Goal: Information Seeking & Learning: Understand process/instructions

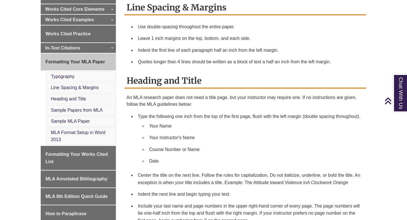
scroll to position [198, 0]
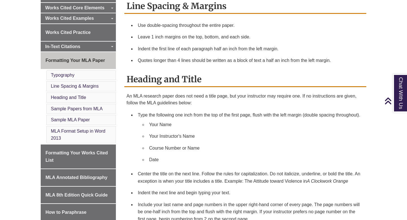
click at [274, 58] on li "Quotes longer than 4 lines should be written as a block of text a half an inch …" at bounding box center [250, 61] width 228 height 12
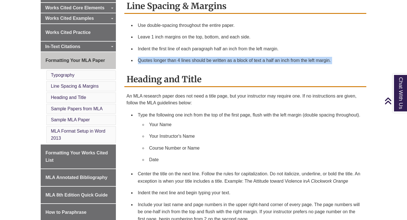
click at [274, 58] on li "Quotes longer than 4 lines should be written as a block of text a half an inch …" at bounding box center [250, 61] width 228 height 12
click at [274, 57] on li "Quotes longer than 4 lines should be written as a block of text a half an inch …" at bounding box center [250, 61] width 228 height 12
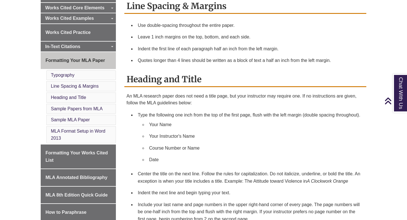
click at [260, 72] on h2 "Heading and Title" at bounding box center [245, 79] width 242 height 15
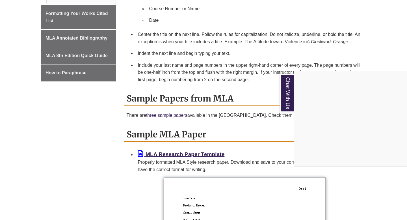
scroll to position [339, 0]
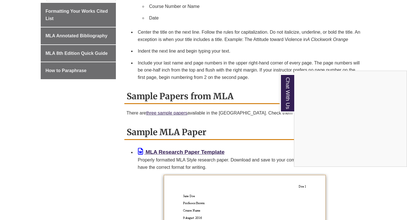
click at [178, 92] on div "Chat With Us" at bounding box center [203, 110] width 407 height 220
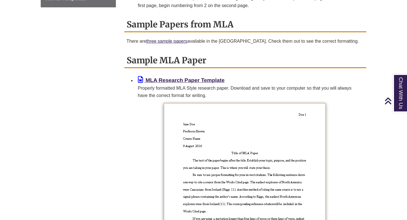
scroll to position [422, 0]
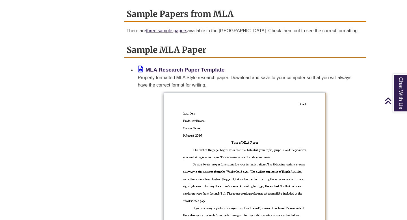
click at [128, 121] on p at bounding box center [246, 184] width 238 height 187
click at [125, 129] on div "MLA Research Paper Template Properly formatted MLA Style research paper. Downlo…" at bounding box center [245, 186] width 242 height 246
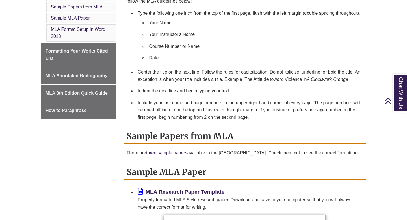
scroll to position [285, 0]
